Goal: Check status: Check status

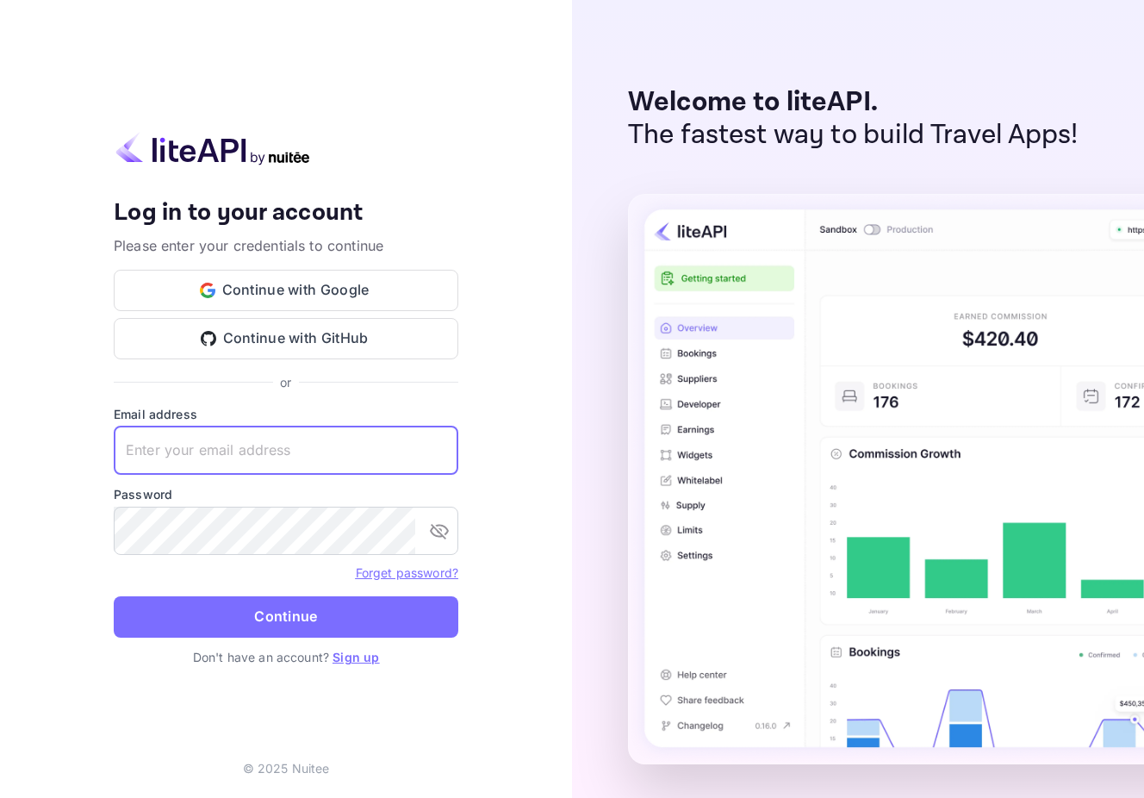
click at [246, 445] on input "text" at bounding box center [286, 450] width 345 height 48
paste input "[EMAIL_ADDRESS][DOMAIN_NAME]"
type input "[EMAIL_ADDRESS][DOMAIN_NAME]"
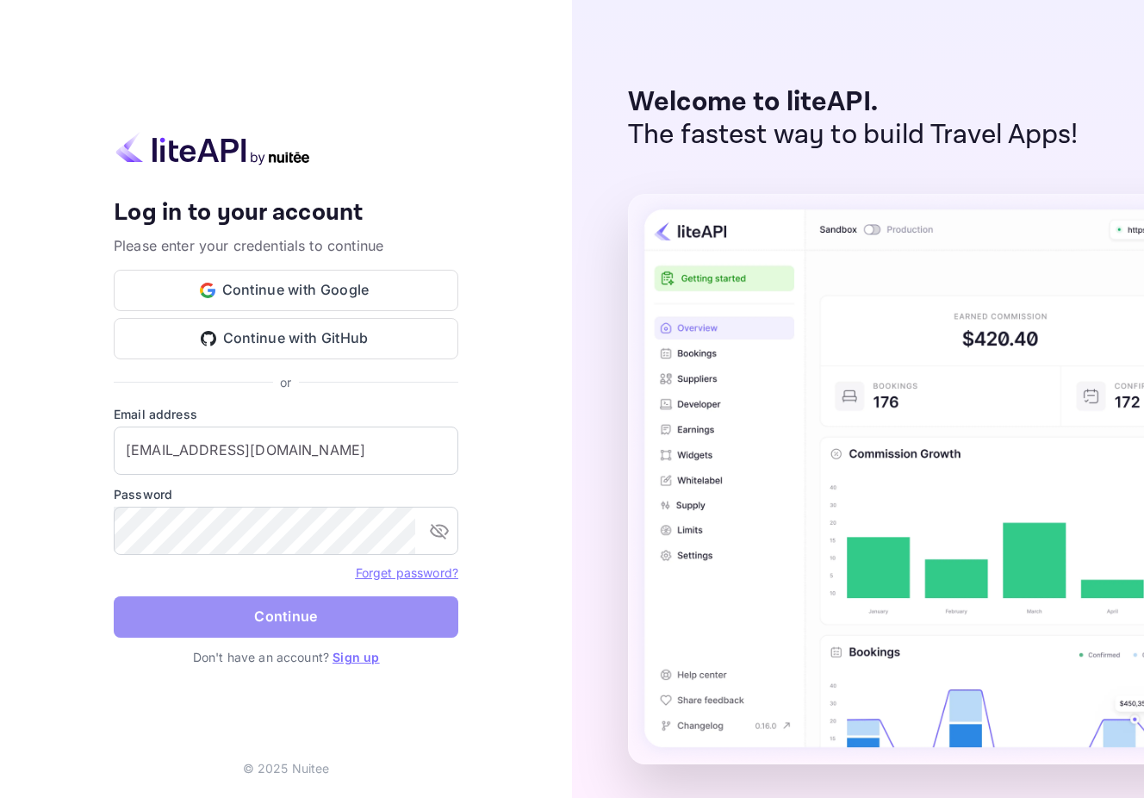
click at [234, 628] on button "Continue" at bounding box center [286, 616] width 345 height 41
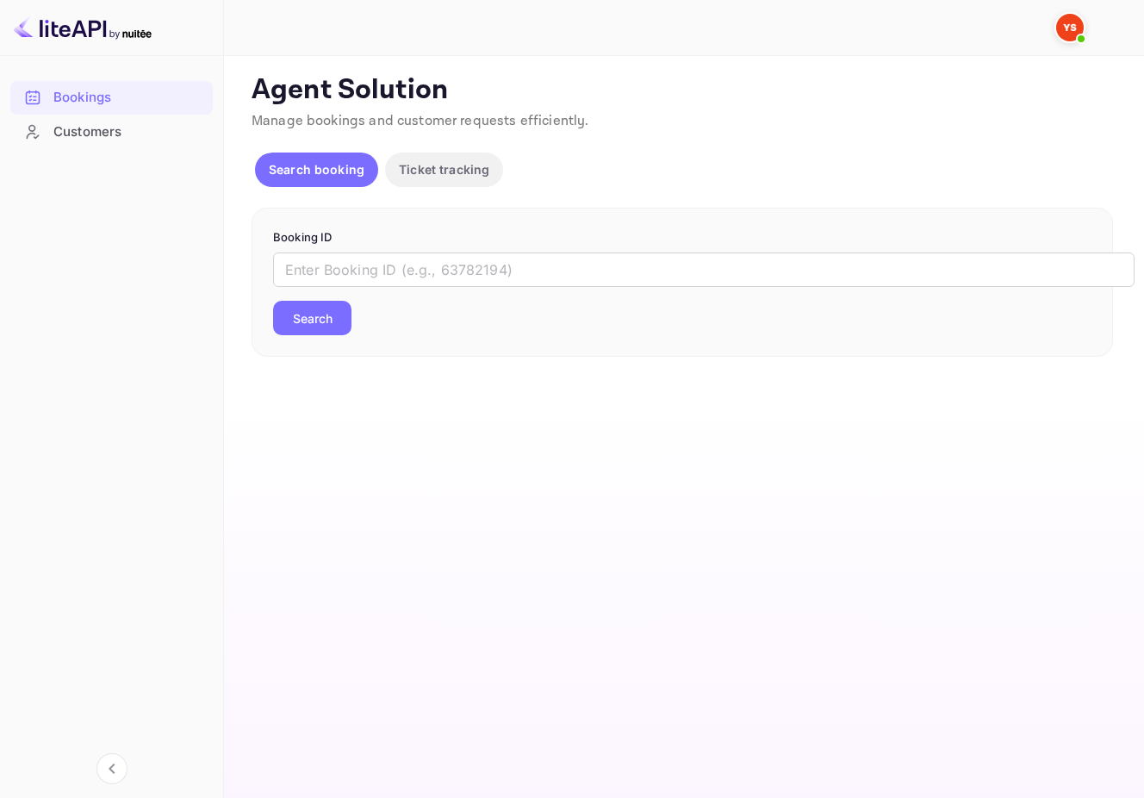
click at [1071, 34] on img at bounding box center [1070, 28] width 28 height 28
click at [670, 81] on div at bounding box center [572, 399] width 1144 height 798
click at [452, 178] on p "Ticket tracking" at bounding box center [444, 169] width 90 height 18
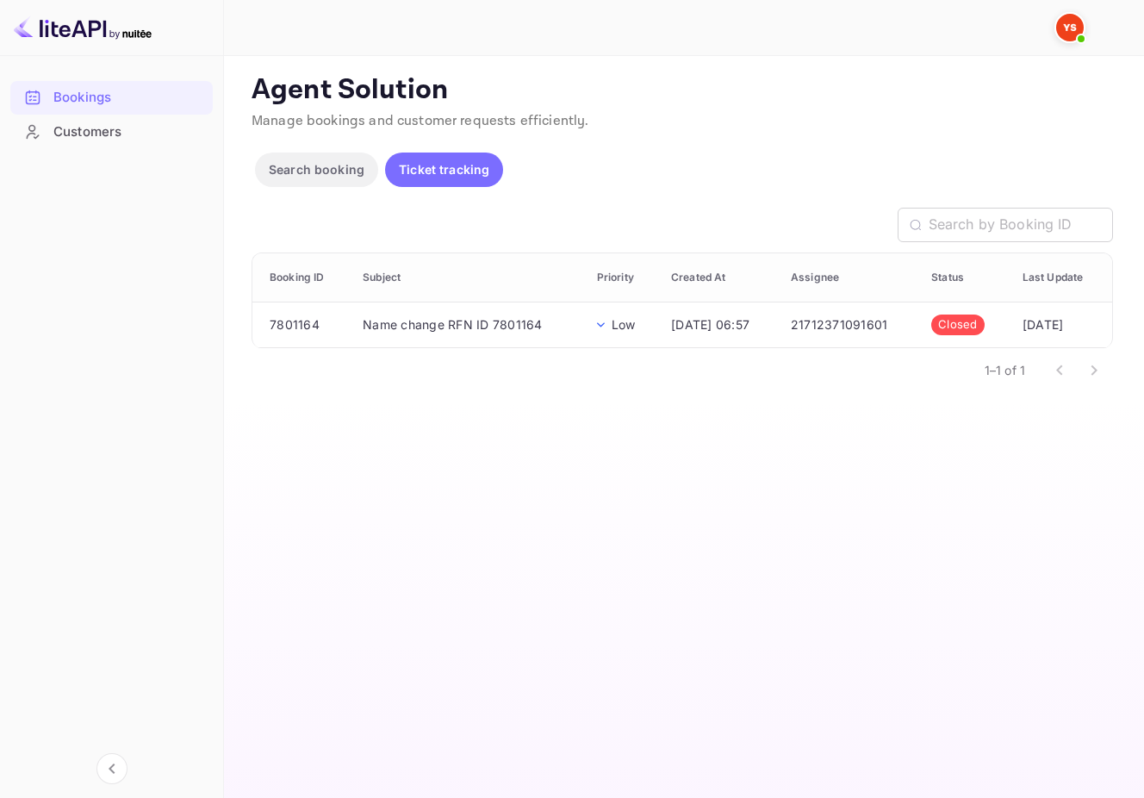
click at [328, 178] on p "Search booking" at bounding box center [317, 169] width 96 height 18
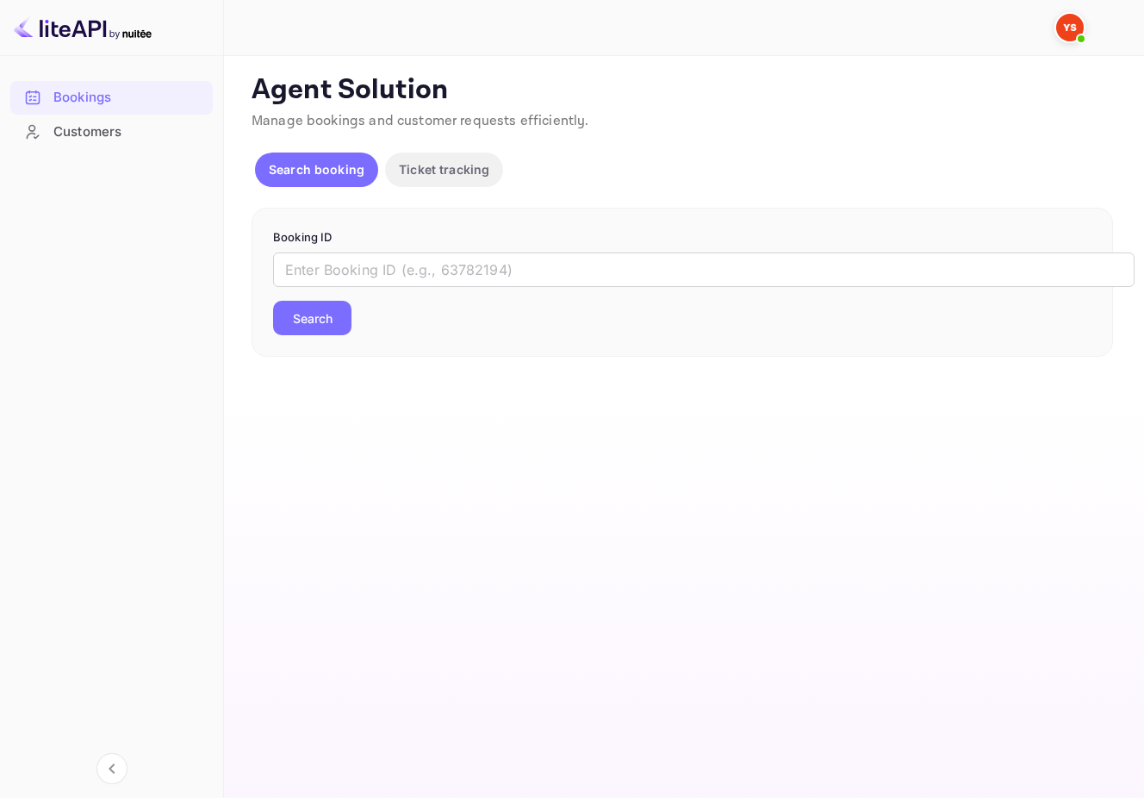
click at [95, 127] on div "Customers" at bounding box center [128, 132] width 151 height 20
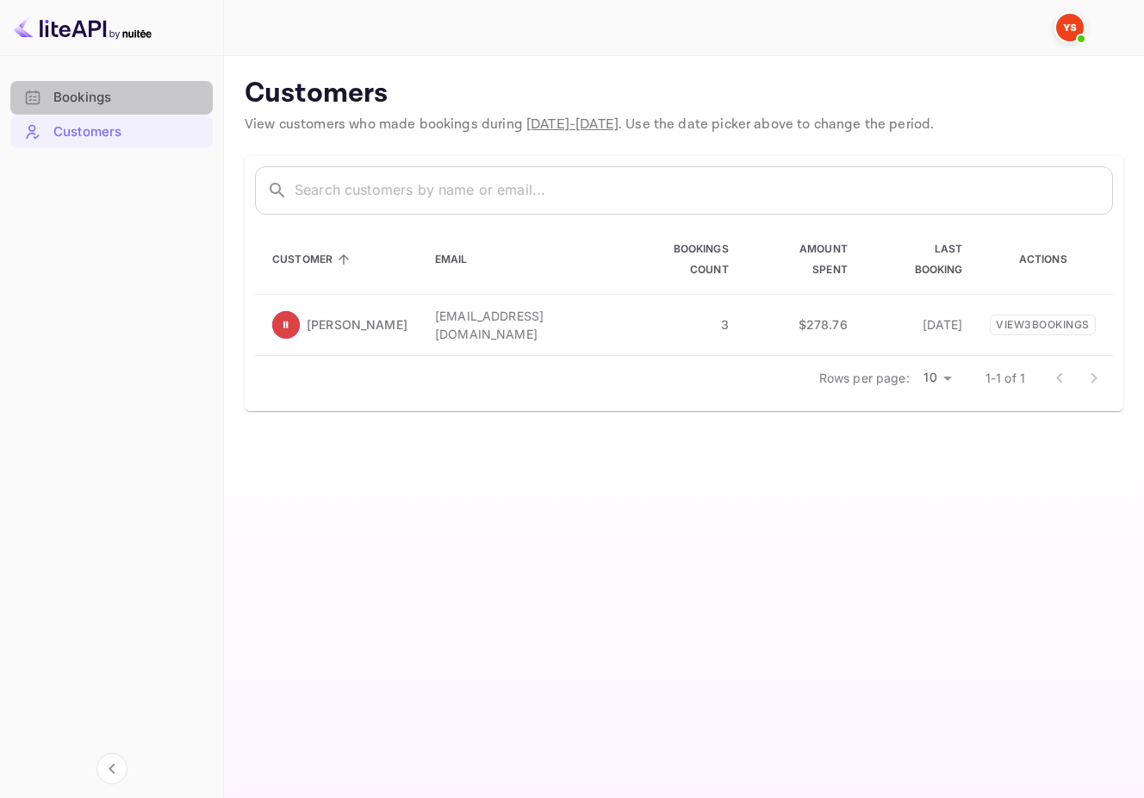
click at [107, 97] on div "Bookings" at bounding box center [128, 98] width 151 height 20
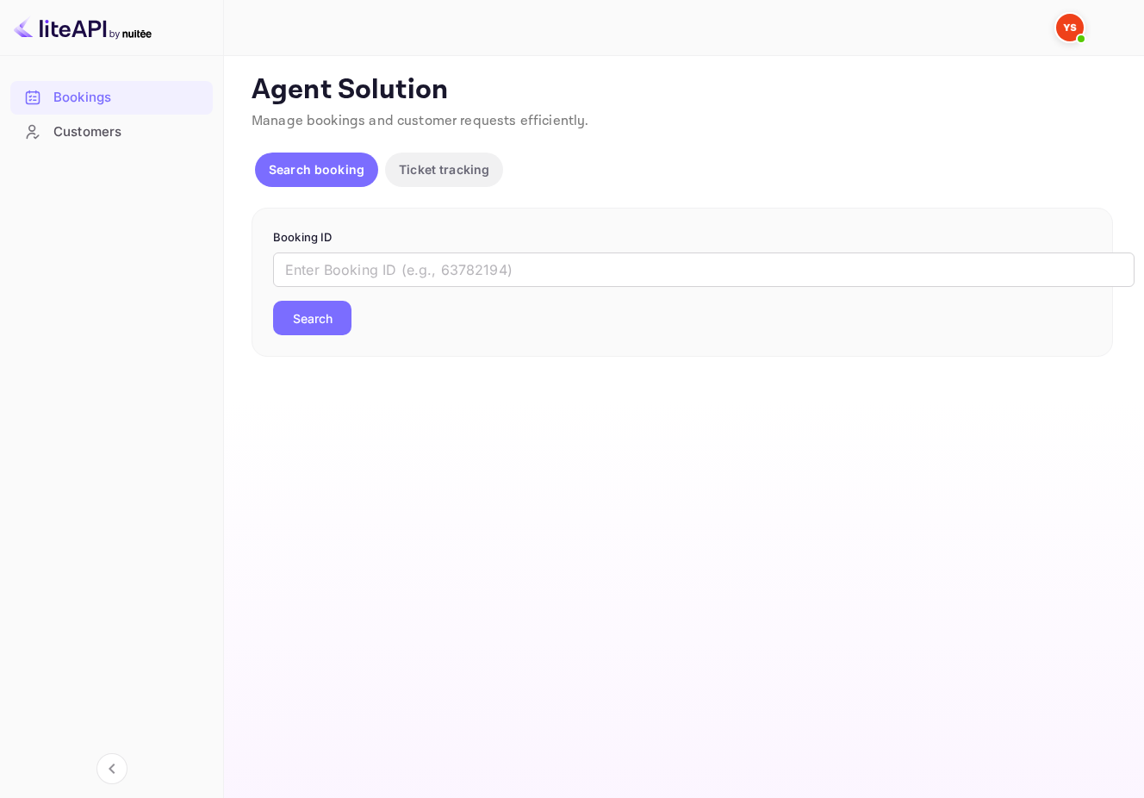
drag, startPoint x: 1018, startPoint y: 185, endPoint x: 979, endPoint y: 188, distance: 39.7
click at [1012, 186] on div "Search booking Ticket tracking" at bounding box center [682, 172] width 861 height 41
click at [403, 268] on input "text" at bounding box center [703, 269] width 861 height 34
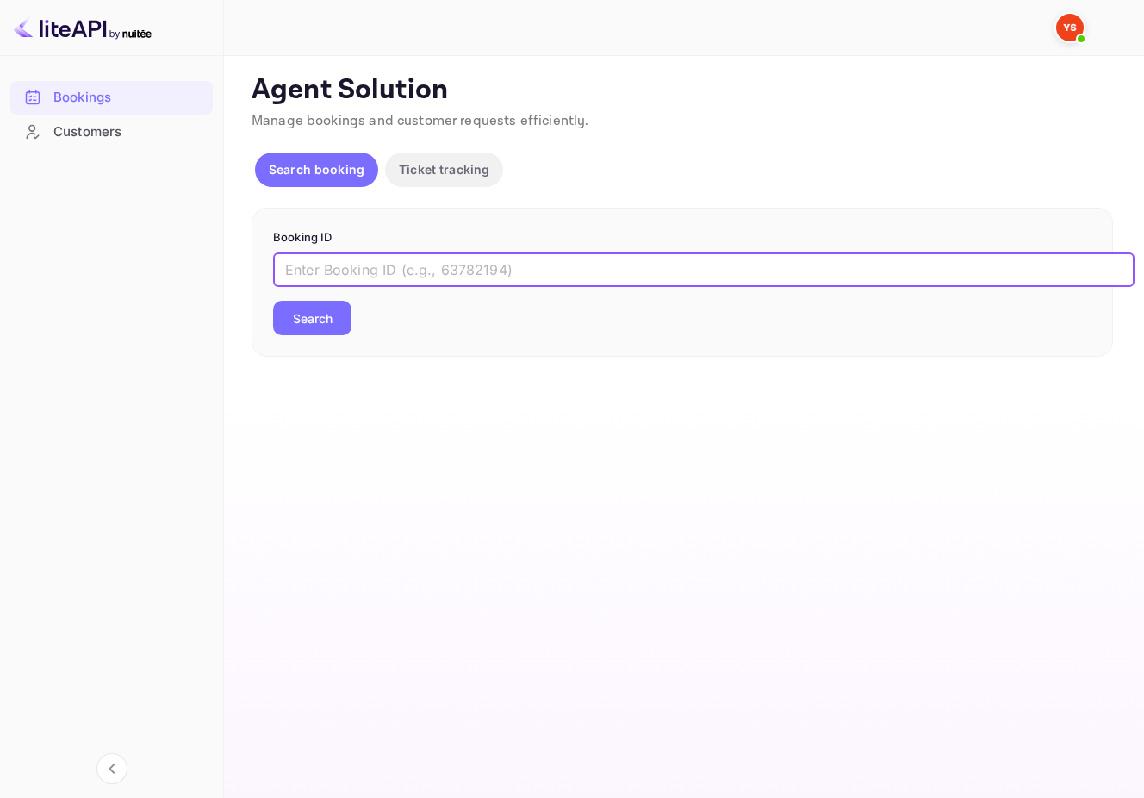
paste input "8737109"
type input "8737109"
click at [305, 326] on button "Search" at bounding box center [312, 318] width 78 height 34
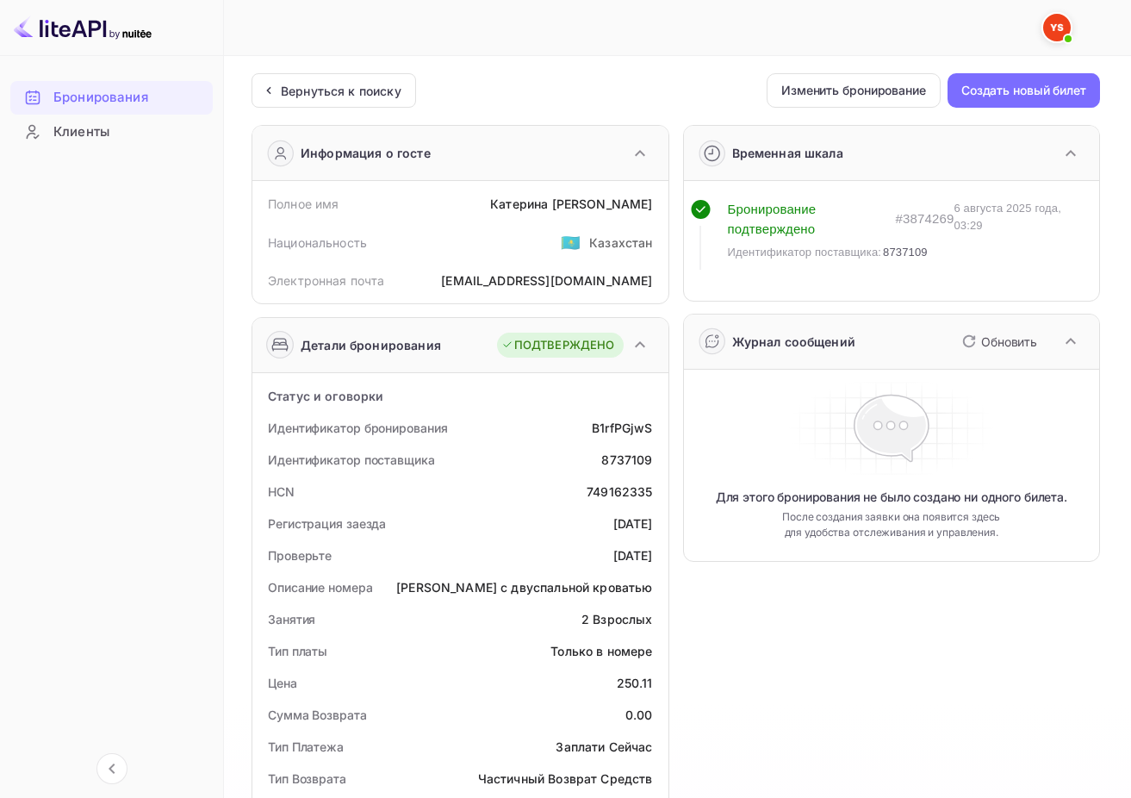
click at [633, 35] on div at bounding box center [652, 27] width 780 height 21
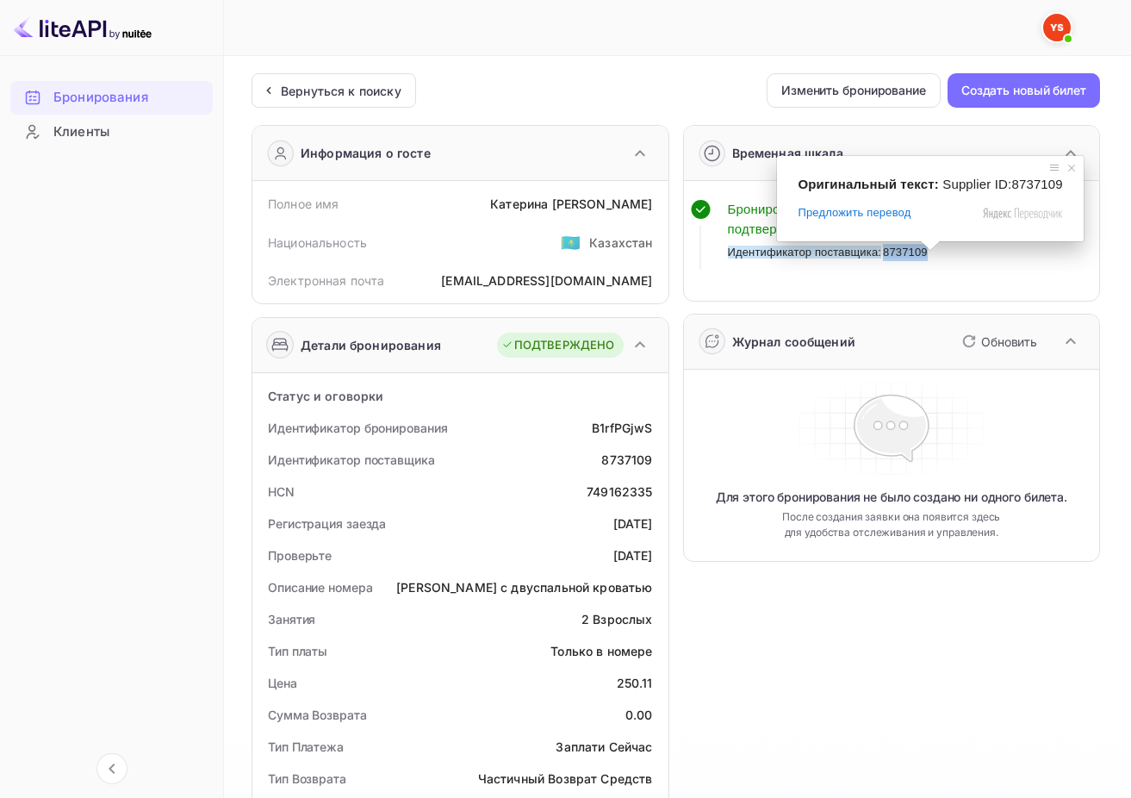
drag, startPoint x: 928, startPoint y: 254, endPoint x: 886, endPoint y: 252, distance: 42.3
click at [886, 252] on div "Идентификатор поставщика: 8737109" at bounding box center [841, 252] width 227 height 17
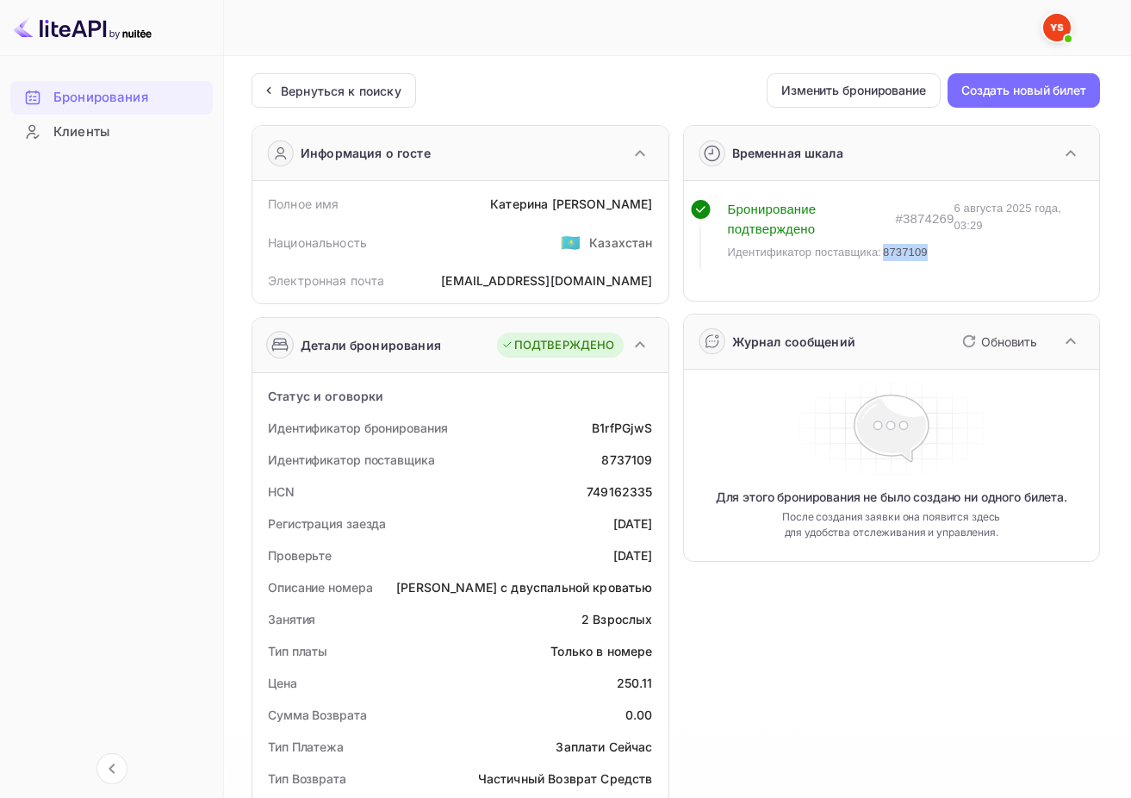
copy ya-tr-span "8737109"
click at [171, 472] on div "Бронирования Клиенты" at bounding box center [111, 423] width 223 height 701
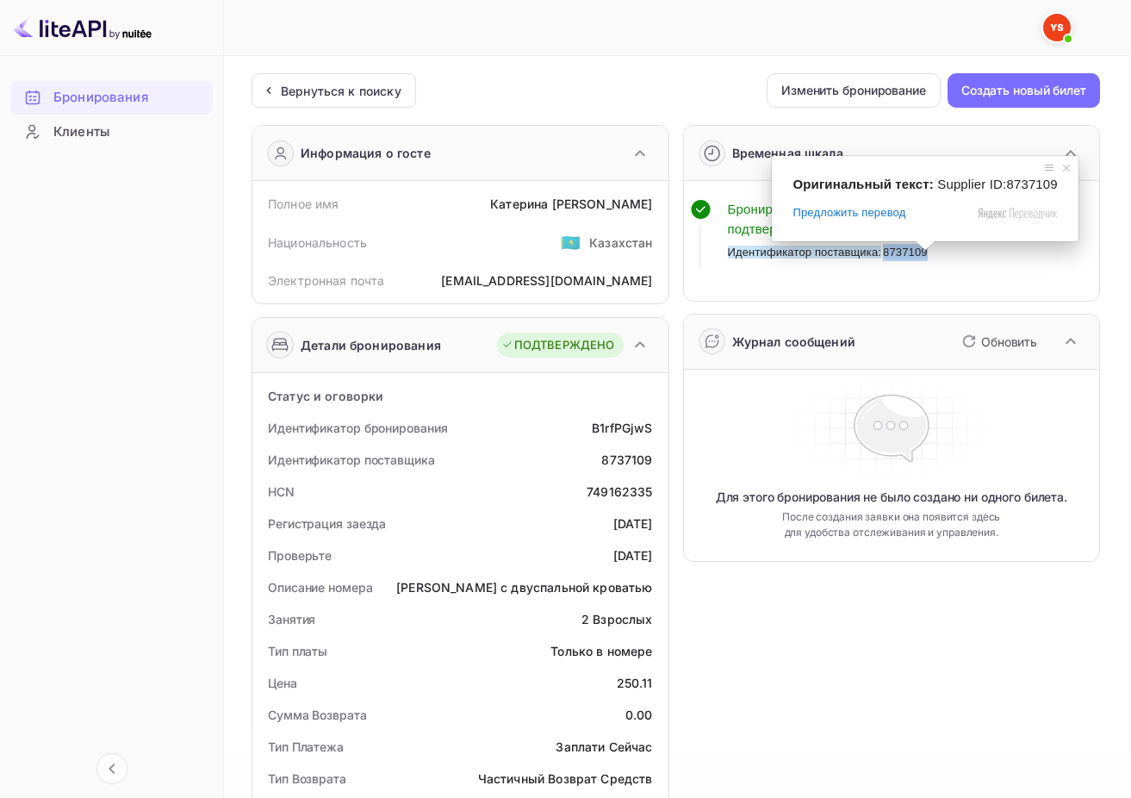
drag, startPoint x: 927, startPoint y: 252, endPoint x: 883, endPoint y: 252, distance: 43.9
click at [883, 252] on ya-tr-span "8737109" at bounding box center [905, 252] width 45 height 13
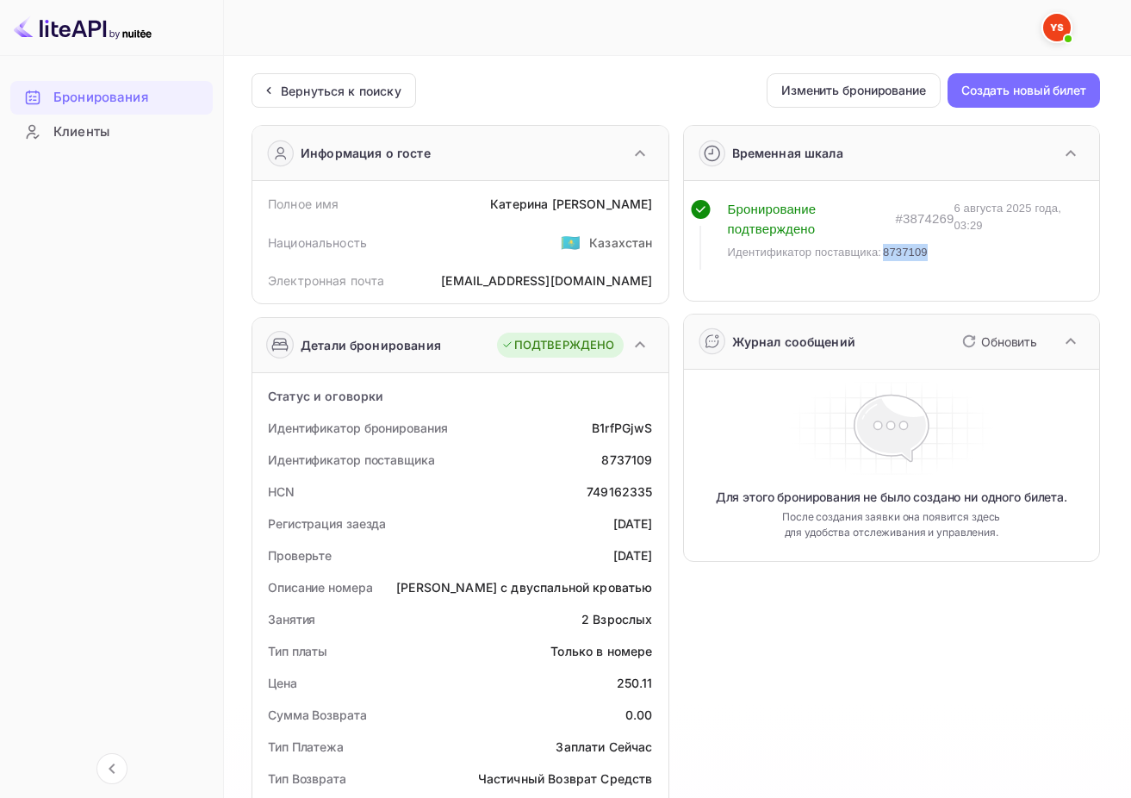
copy ya-tr-span "8737109"
click at [241, 451] on div "Несохраненные изменения Ticket Affiliate URL [URL][DOMAIN_NAME] Business partne…" at bounding box center [667, 741] width 886 height 1371
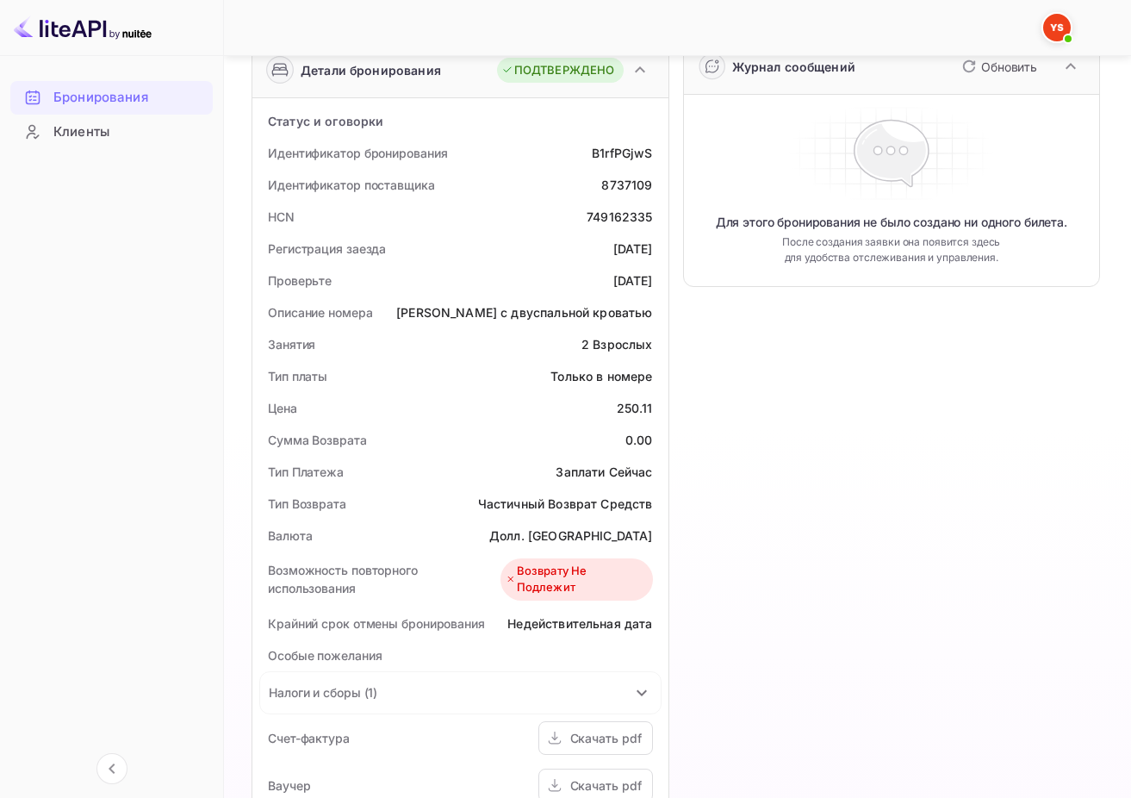
scroll to position [287, 0]
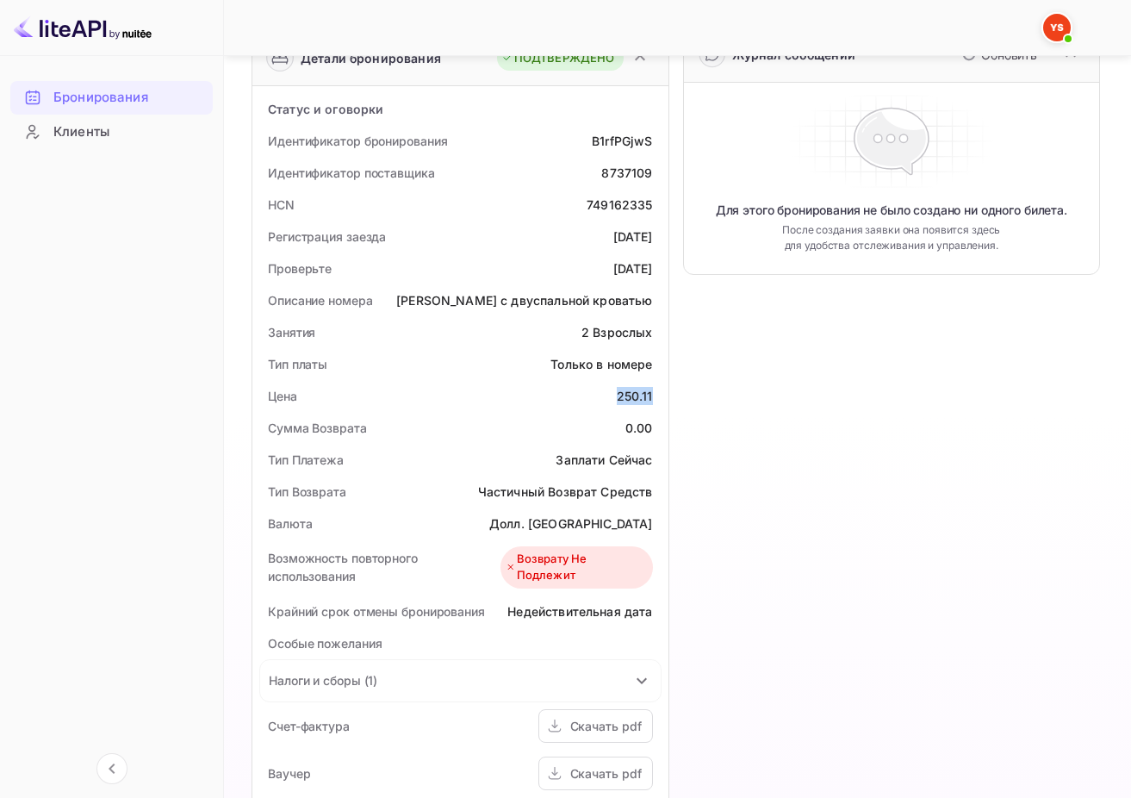
drag, startPoint x: 620, startPoint y: 395, endPoint x: 659, endPoint y: 395, distance: 38.8
click at [659, 395] on div "Цена 250.11" at bounding box center [460, 396] width 402 height 32
copy div "250.11"
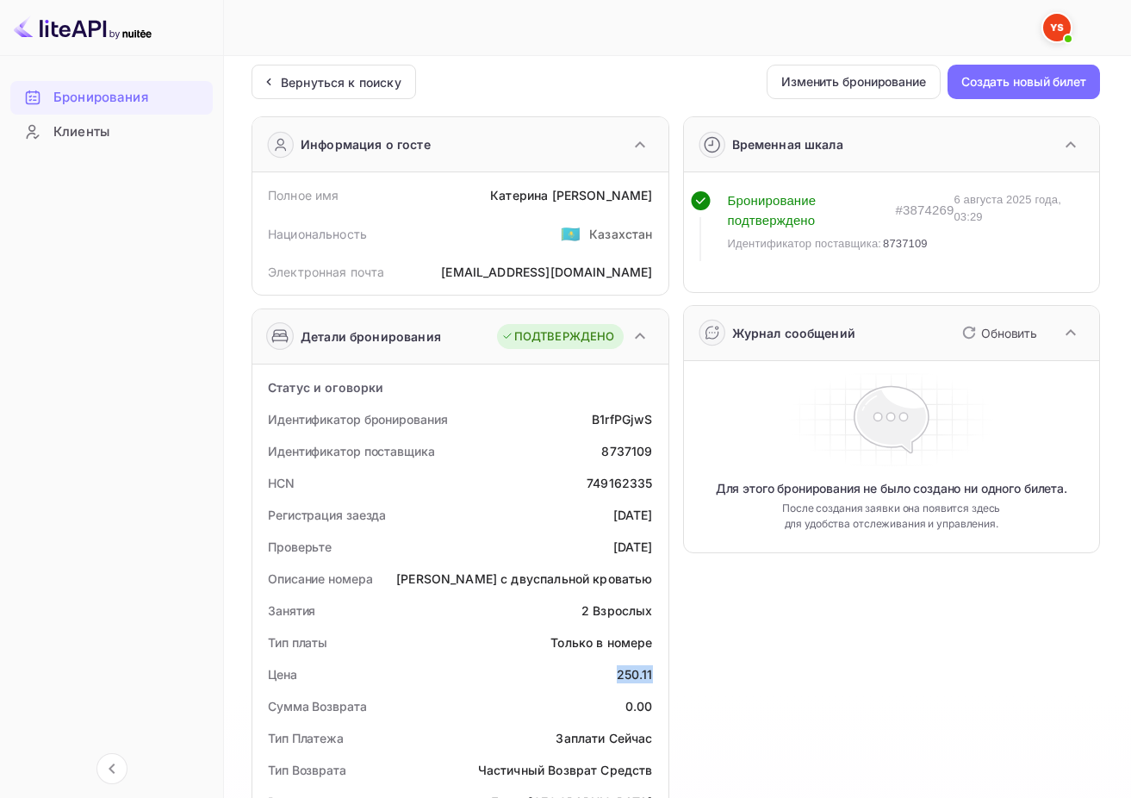
scroll to position [0, 0]
